Goal: Entertainment & Leisure: Consume media (video, audio)

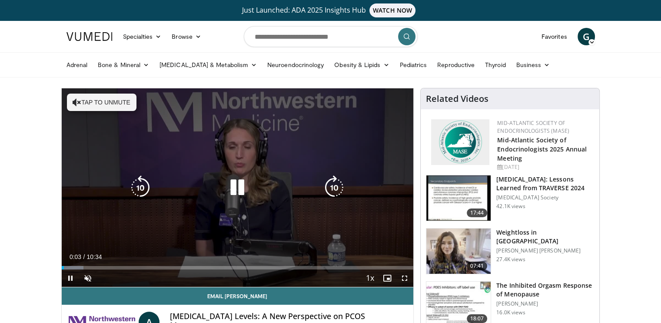
click at [87, 97] on button "Tap to unmute" at bounding box center [102, 101] width 70 height 17
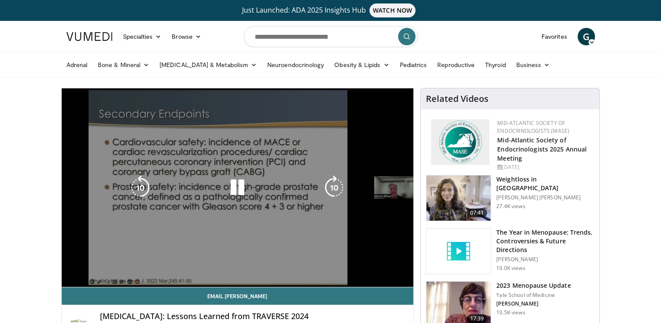
click at [68, 280] on video-js "**********" at bounding box center [238, 187] width 352 height 199
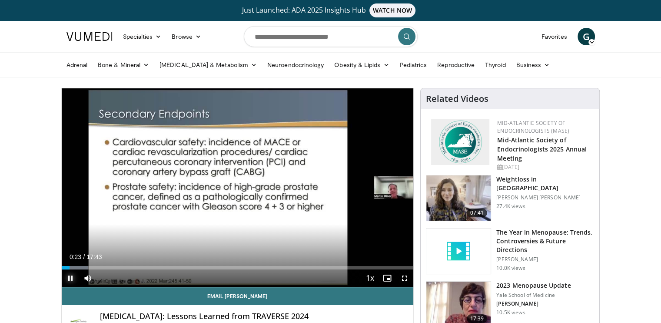
click at [69, 277] on span "Video Player" at bounding box center [70, 277] width 17 height 17
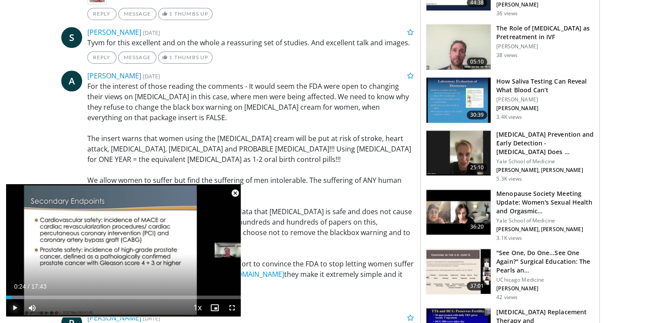
scroll to position [642, 0]
